Goal: Task Accomplishment & Management: Manage account settings

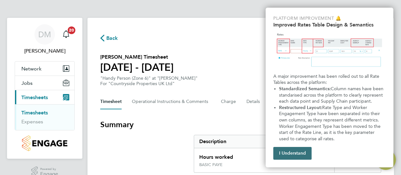
click at [298, 151] on button "I Understand" at bounding box center [292, 153] width 38 height 13
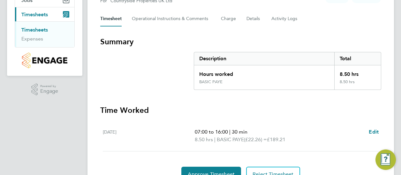
scroll to position [115, 0]
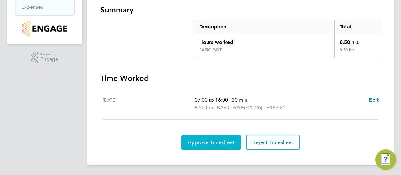
click at [209, 141] on span "Approve Timesheet" at bounding box center [211, 143] width 47 height 6
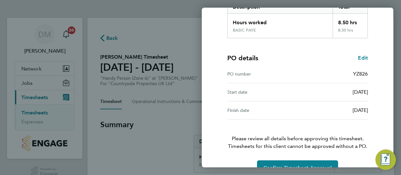
scroll to position [130, 0]
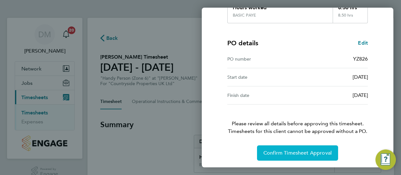
click at [295, 152] on span "Confirm Timesheet Approval" at bounding box center [297, 153] width 68 height 6
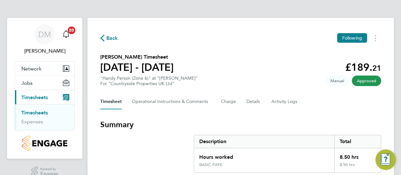
drag, startPoint x: 378, startPoint y: 82, endPoint x: 377, endPoint y: 91, distance: 8.7
click at [377, 91] on div "Back Following [PERSON_NAME] Timesheet [DATE] - [DATE] £189. 21 "Handy Person (…" at bounding box center [240, 134] width 307 height 232
drag, startPoint x: 377, startPoint y: 91, endPoint x: 362, endPoint y: 84, distance: 16.3
click at [362, 84] on span "Approved" at bounding box center [366, 81] width 29 height 11
